Goal: Book appointment/travel/reservation

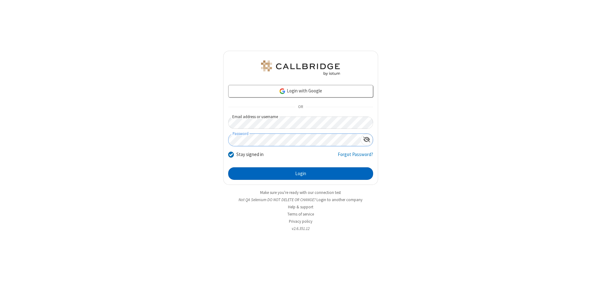
click at [300, 173] on button "Login" at bounding box center [300, 173] width 145 height 13
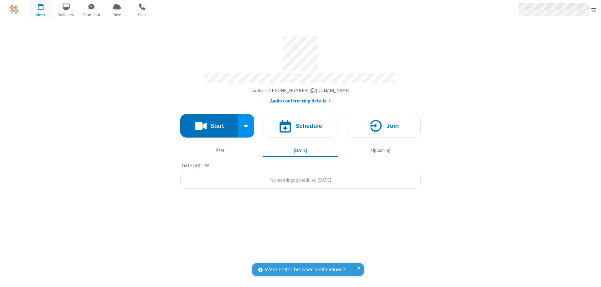
click at [594, 10] on span "Open menu" at bounding box center [593, 10] width 5 height 6
click at [41, 9] on span "button" at bounding box center [40, 6] width 23 height 11
click at [300, 123] on h4 "Schedule" at bounding box center [308, 126] width 27 height 6
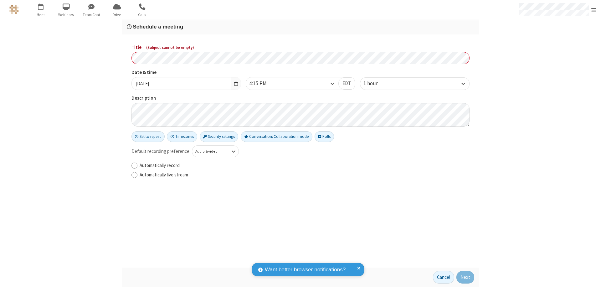
click at [300, 27] on h3 "Schedule a meeting" at bounding box center [300, 27] width 347 height 6
